Goal: Use online tool/utility: Utilize a website feature to perform a specific function

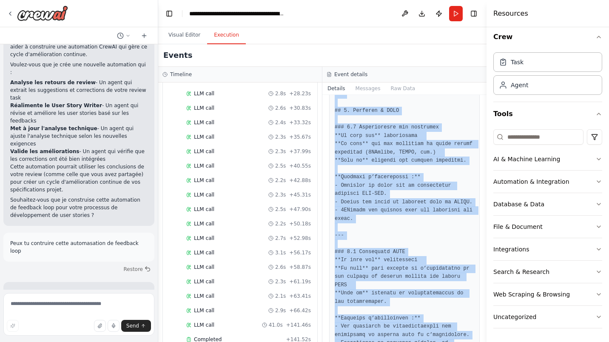
click at [183, 33] on button "Visual Editor" at bounding box center [185, 35] width 46 height 18
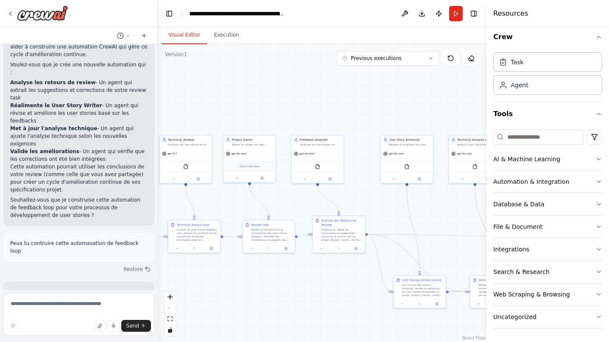
drag, startPoint x: 211, startPoint y: 78, endPoint x: 412, endPoint y: 92, distance: 201.8
click at [412, 92] on div ".deletable-edge-delete-btn { width: 20px; height: 20px; border: 0px solid #ffff…" at bounding box center [322, 193] width 328 height 298
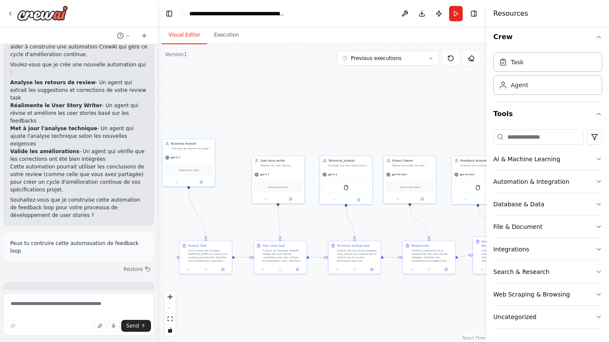
drag, startPoint x: 234, startPoint y: 79, endPoint x: 343, endPoint y: 99, distance: 110.8
click at [343, 99] on div ".deletable-edge-delete-btn { width: 20px; height: 20px; border: 0px solid #ffff…" at bounding box center [322, 193] width 328 height 298
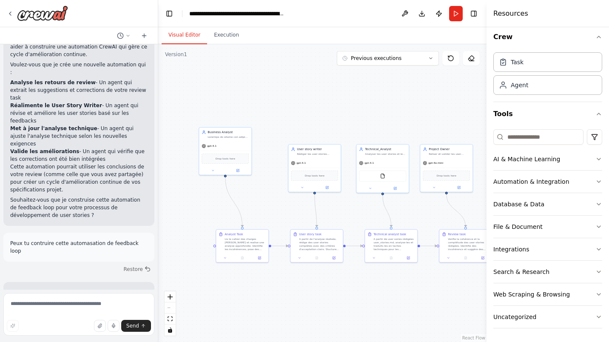
drag, startPoint x: 260, startPoint y: 100, endPoint x: 297, endPoint y: 88, distance: 38.4
click at [297, 88] on div ".deletable-edge-delete-btn { width: 20px; height: 20px; border: 0px solid #ffff…" at bounding box center [322, 193] width 328 height 298
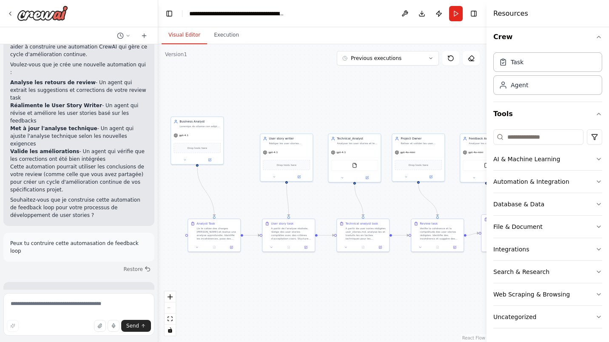
drag, startPoint x: 269, startPoint y: 105, endPoint x: 247, endPoint y: 97, distance: 24.0
click at [247, 97] on div ".deletable-edge-delete-btn { width: 20px; height: 20px; border: 0px solid #ffff…" at bounding box center [322, 193] width 328 height 298
click at [197, 141] on div "Drop tools here" at bounding box center [197, 148] width 52 height 16
click at [210, 160] on icon at bounding box center [210, 160] width 3 height 3
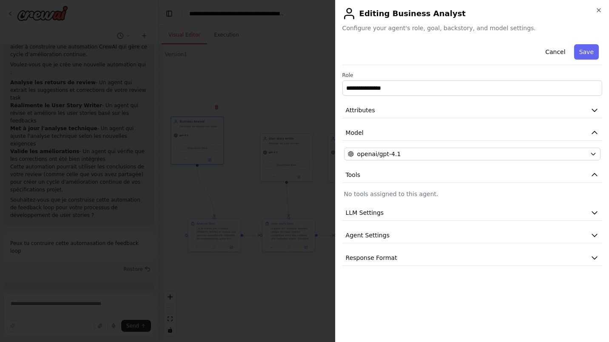
click at [593, 107] on icon "button" at bounding box center [595, 110] width 9 height 9
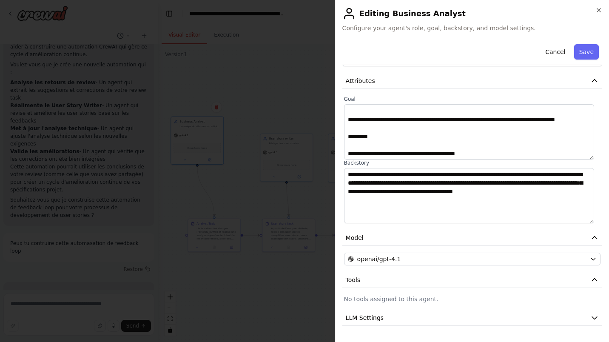
scroll to position [32, 0]
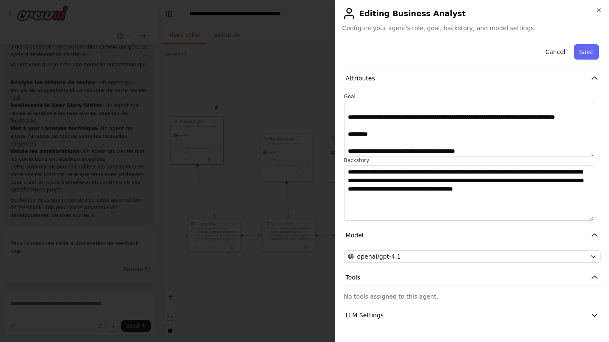
click at [582, 51] on button "Save" at bounding box center [586, 51] width 25 height 15
click at [597, 10] on icon "button" at bounding box center [599, 10] width 7 height 7
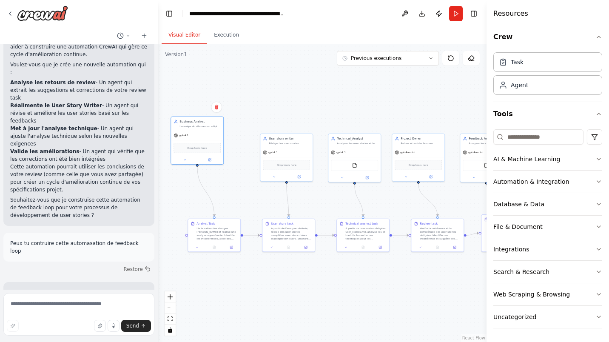
click at [214, 234] on div "Lis le cahier des charges [PERSON_NAME] et realise une analyse approfondie. Ide…" at bounding box center [217, 234] width 41 height 14
click at [229, 250] on div at bounding box center [214, 247] width 52 height 9
click at [232, 247] on icon at bounding box center [231, 247] width 3 height 3
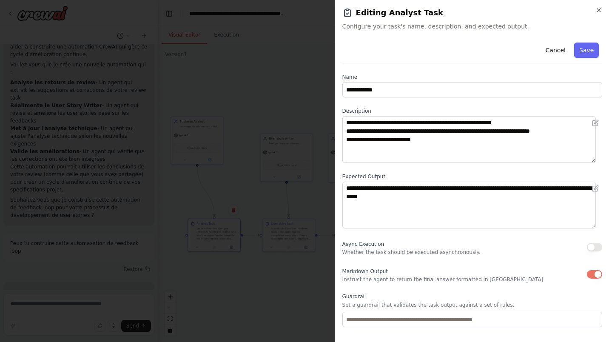
click at [597, 11] on icon "button" at bounding box center [599, 10] width 7 height 7
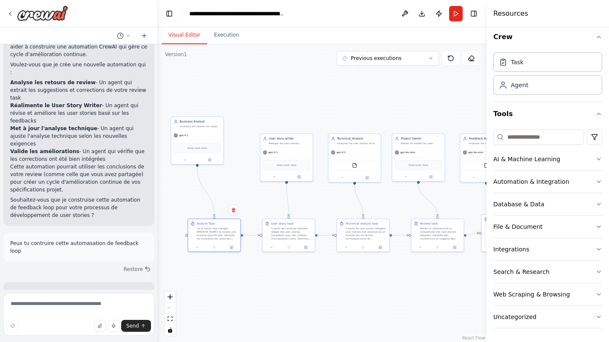
click at [174, 297] on button "zoom in" at bounding box center [170, 296] width 11 height 11
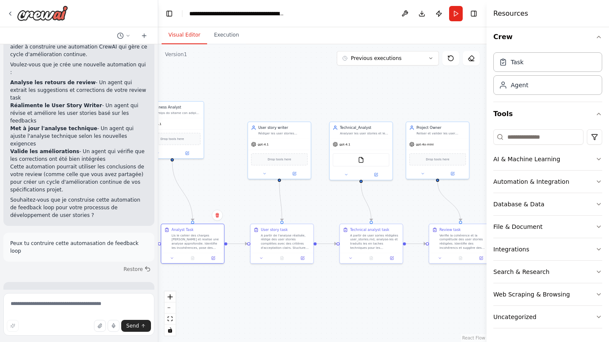
click at [174, 297] on button "zoom in" at bounding box center [170, 296] width 11 height 11
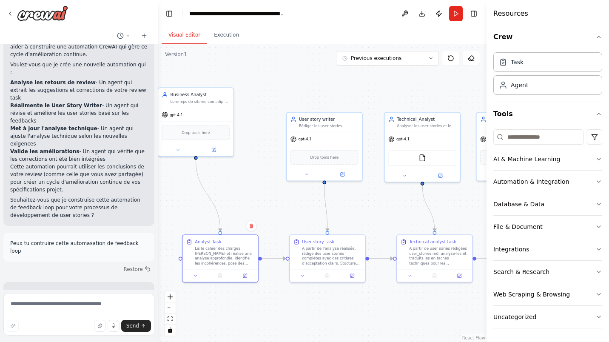
drag, startPoint x: 327, startPoint y: 316, endPoint x: 332, endPoint y: 316, distance: 5.5
click at [332, 316] on div ".deletable-edge-delete-btn { width: 20px; height: 20px; border: 0px solid #ffff…" at bounding box center [322, 193] width 328 height 298
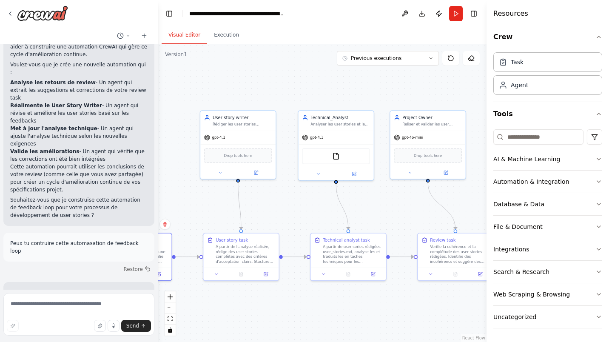
drag, startPoint x: 359, startPoint y: 313, endPoint x: 272, endPoint y: 311, distance: 86.4
click at [272, 311] on div ".deletable-edge-delete-btn { width: 20px; height: 20px; border: 0px solid #ffff…" at bounding box center [322, 193] width 328 height 298
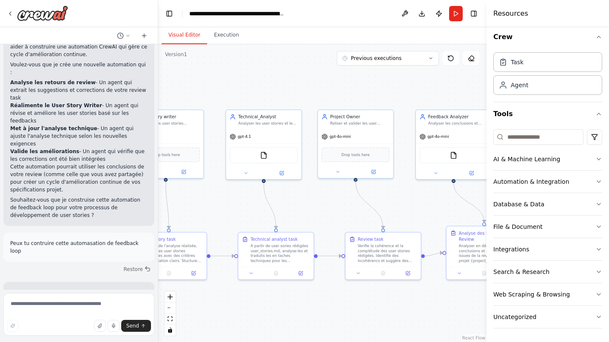
drag, startPoint x: 421, startPoint y: 326, endPoint x: 366, endPoint y: 205, distance: 133.7
click at [348, 326] on div ".deletable-edge-delete-btn { width: 20px; height: 20px; border: 0px solid #ffff…" at bounding box center [322, 193] width 328 height 298
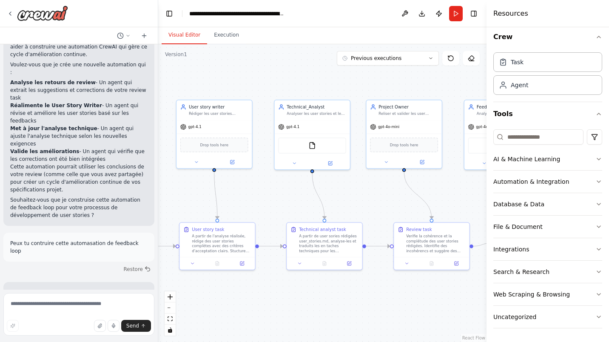
drag, startPoint x: 416, startPoint y: 308, endPoint x: 464, endPoint y: 298, distance: 49.5
click at [464, 298] on div ".deletable-edge-delete-btn { width: 20px; height: 20px; border: 0px solid #ffff…" at bounding box center [322, 193] width 328 height 298
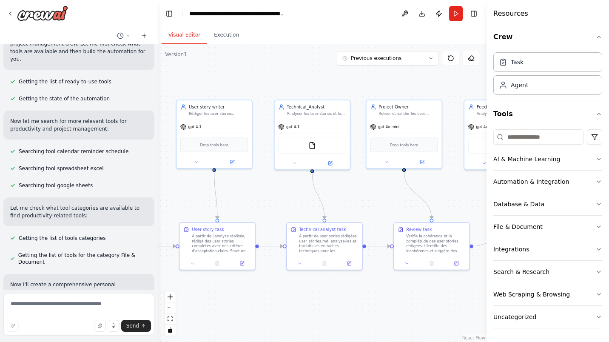
scroll to position [99, 0]
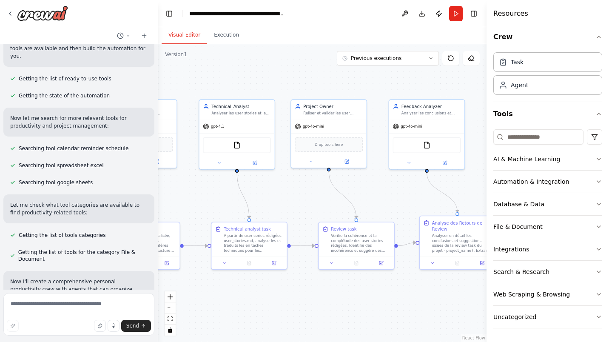
drag, startPoint x: 448, startPoint y: 302, endPoint x: 373, endPoint y: 301, distance: 75.3
click at [373, 301] on div ".deletable-edge-delete-btn { width: 20px; height: 20px; border: 0px solid #ffff…" at bounding box center [322, 193] width 328 height 298
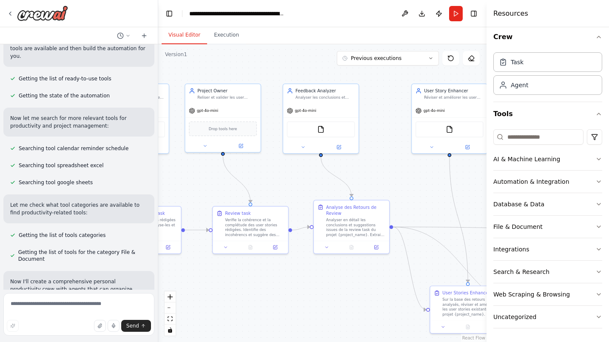
drag, startPoint x: 389, startPoint y: 297, endPoint x: 283, endPoint y: 282, distance: 107.1
click at [283, 282] on div ".deletable-edge-delete-btn { width: 20px; height: 20px; border: 0px solid #ffff…" at bounding box center [322, 193] width 328 height 298
click at [172, 307] on button "zoom out" at bounding box center [170, 308] width 11 height 11
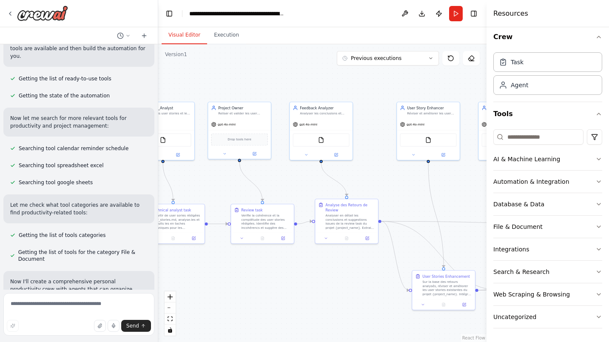
click at [172, 307] on button "zoom out" at bounding box center [170, 308] width 11 height 11
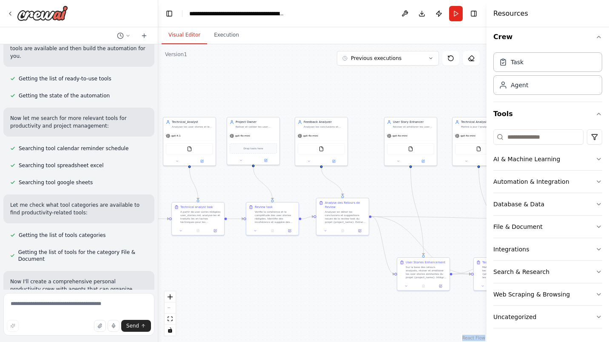
click at [172, 307] on div "React Flow controls" at bounding box center [170, 313] width 11 height 44
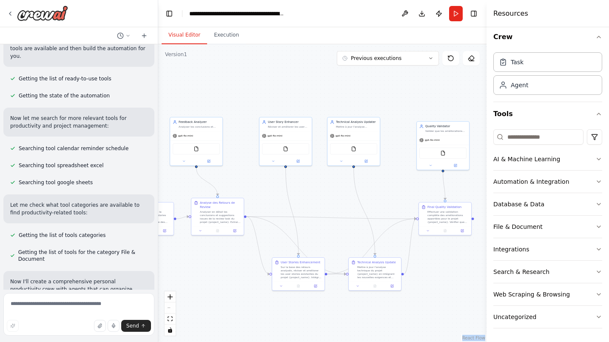
drag, startPoint x: 331, startPoint y: 307, endPoint x: 206, endPoint y: 307, distance: 125.1
click at [206, 307] on div ".deletable-edge-delete-btn { width: 20px; height: 20px; border: 0px solid #ffff…" at bounding box center [322, 193] width 328 height 298
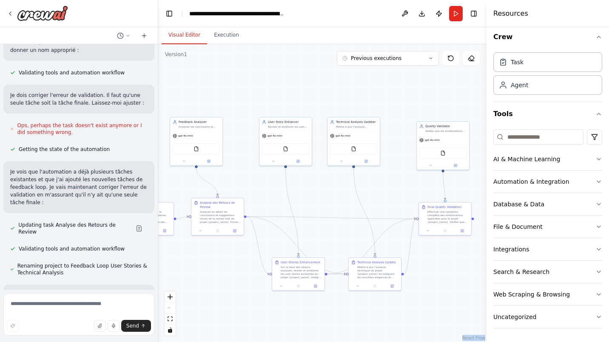
scroll to position [2036, 0]
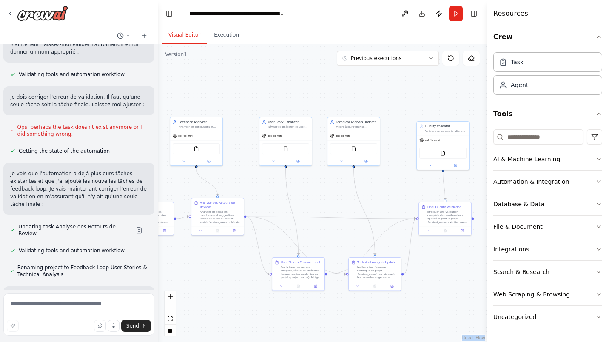
click at [224, 35] on button "Execution" at bounding box center [226, 35] width 39 height 18
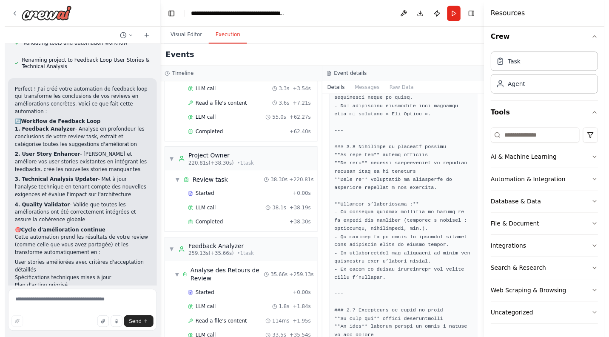
scroll to position [0, 0]
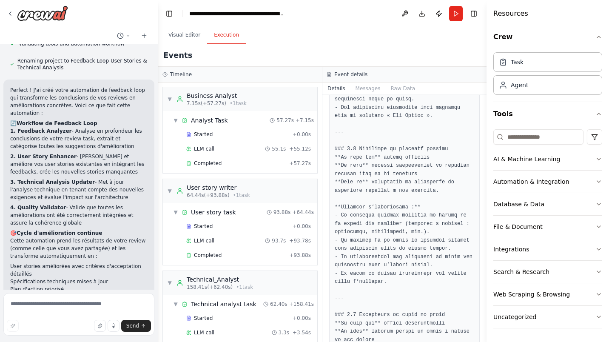
click at [182, 33] on button "Visual Editor" at bounding box center [185, 35] width 46 height 18
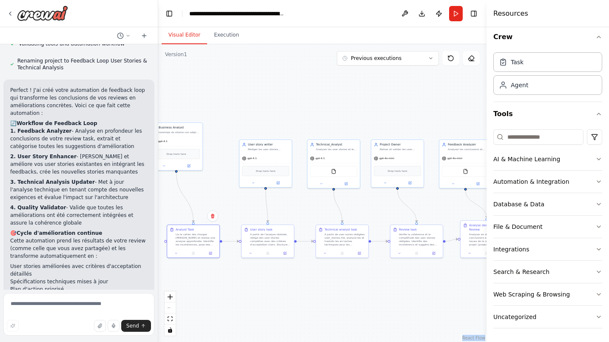
drag, startPoint x: 257, startPoint y: 95, endPoint x: 527, endPoint y: 117, distance: 270.3
click at [527, 117] on div "Create a crew that helps organize your personal projects, sets reminders for im…" at bounding box center [304, 171] width 609 height 342
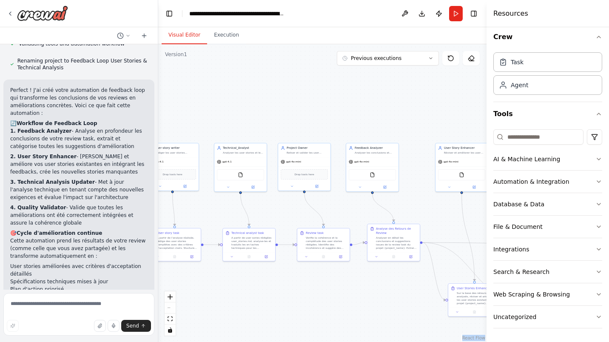
drag, startPoint x: 297, startPoint y: 97, endPoint x: 203, endPoint y: 100, distance: 93.2
click at [203, 100] on div ".deletable-edge-delete-btn { width: 20px; height: 20px; border: 0px solid #ffff…" at bounding box center [322, 193] width 328 height 298
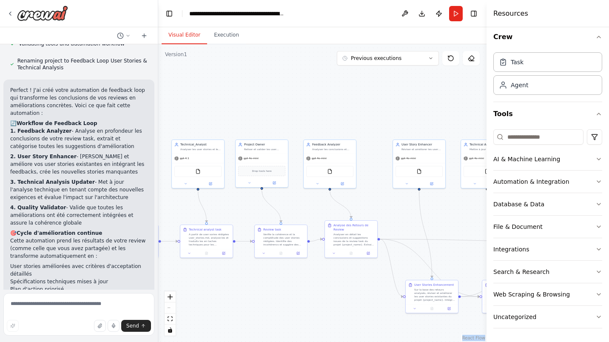
drag, startPoint x: 349, startPoint y: 113, endPoint x: 306, endPoint y: 110, distance: 42.7
click at [306, 110] on div ".deletable-edge-delete-btn { width: 20px; height: 20px; border: 0px solid #ffff…" at bounding box center [322, 193] width 328 height 298
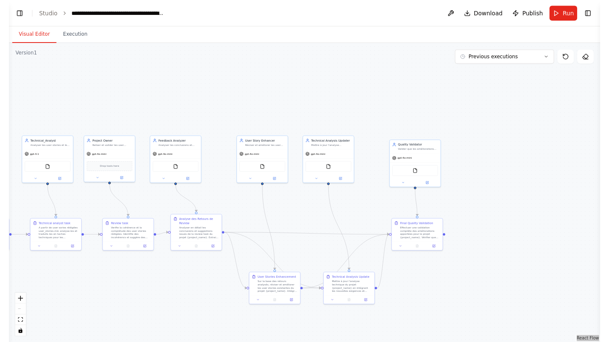
scroll to position [2243, 0]
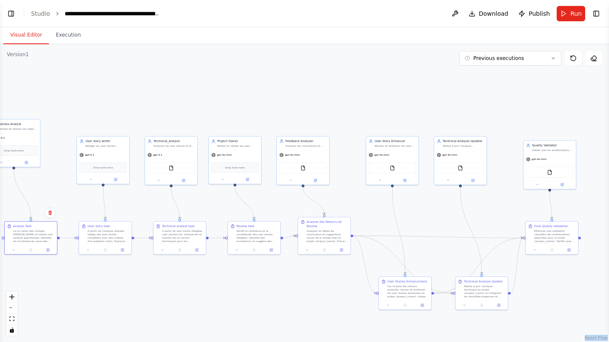
drag, startPoint x: 265, startPoint y: 86, endPoint x: 396, endPoint y: 83, distance: 131.5
click at [397, 83] on div ".deletable-edge-delete-btn { width: 20px; height: 20px; border: 0px solid #ffff…" at bounding box center [304, 193] width 609 height 298
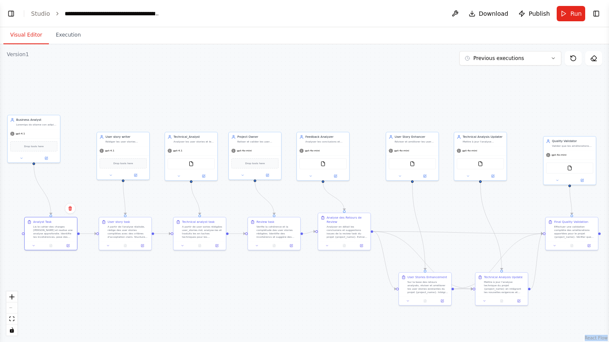
drag, startPoint x: 227, startPoint y: 104, endPoint x: 220, endPoint y: 104, distance: 6.4
click at [246, 100] on div ".deletable-edge-delete-btn { width: 20px; height: 20px; border: 0px solid #ffff…" at bounding box center [304, 193] width 609 height 298
drag, startPoint x: 37, startPoint y: 126, endPoint x: 53, endPoint y: 117, distance: 18.7
click at [53, 117] on div "Business Analyst" at bounding box center [50, 114] width 52 height 14
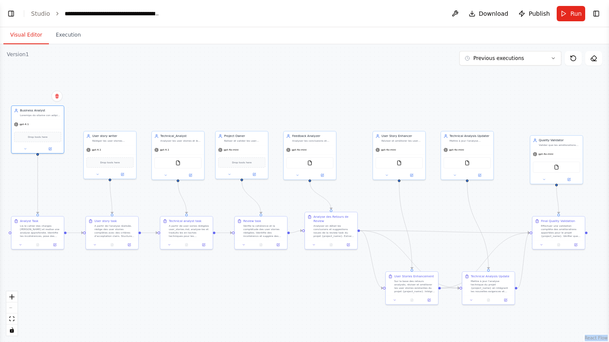
click at [243, 111] on div ".deletable-edge-delete-btn { width: 20px; height: 20px; border: 0px solid #ffff…" at bounding box center [304, 193] width 609 height 298
click at [568, 286] on div ".deletable-edge-delete-btn { width: 20px; height: 20px; border: 0px solid #ffff…" at bounding box center [304, 193] width 609 height 298
